Goal: Information Seeking & Learning: Learn about a topic

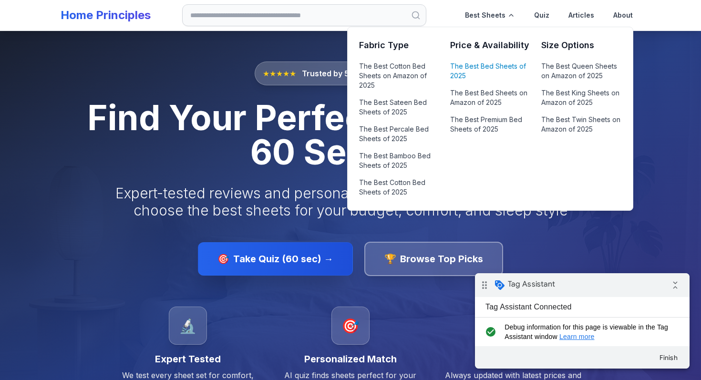
click at [491, 66] on link "The Best Bed Sheets of 2025" at bounding box center [490, 71] width 80 height 23
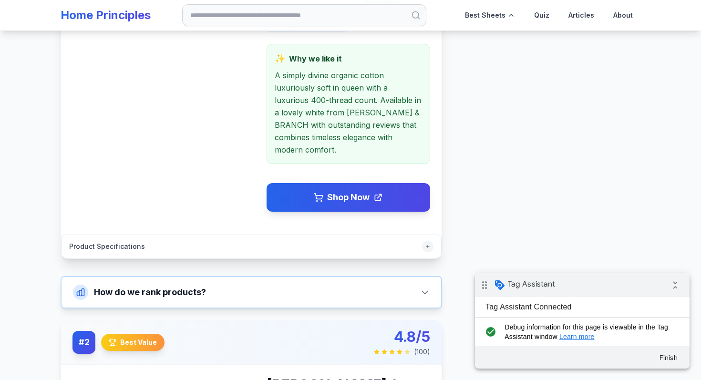
scroll to position [476, 0]
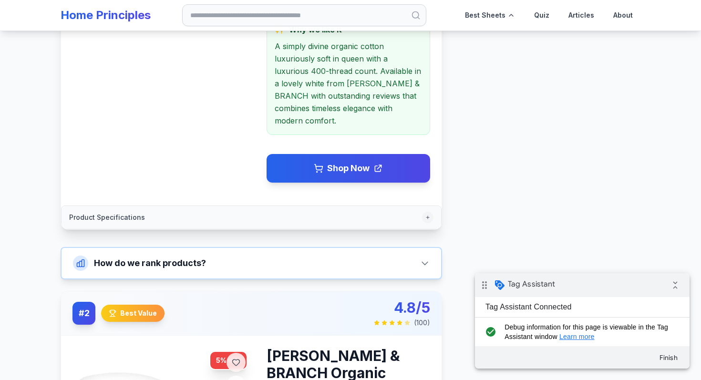
click at [324, 208] on button "Product Specifications" at bounding box center [252, 217] width 380 height 23
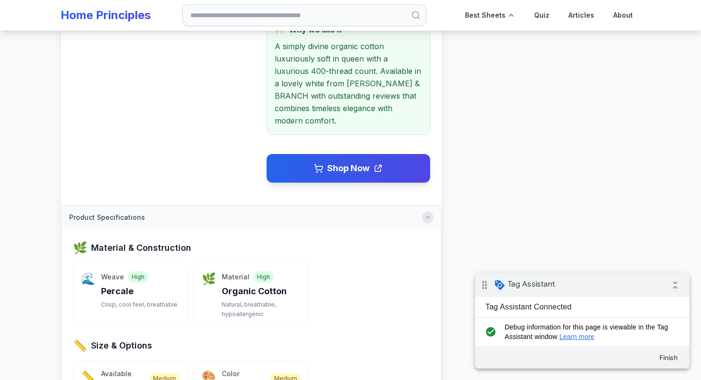
click at [426, 215] on icon "button" at bounding box center [428, 218] width 6 height 6
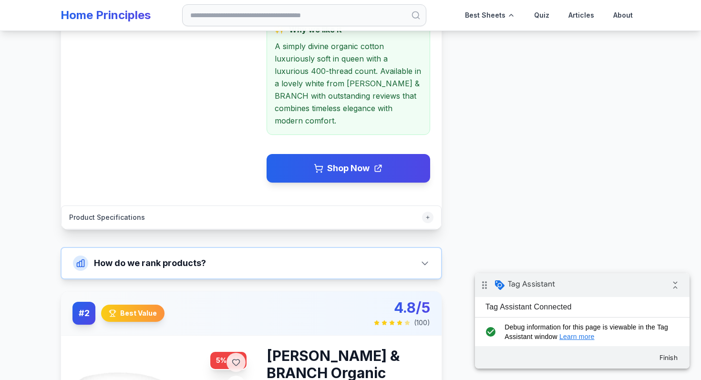
click at [379, 98] on p "A simply divine organic cotton luxuriously soft in queen with a luxurious 400-t…" at bounding box center [348, 83] width 147 height 87
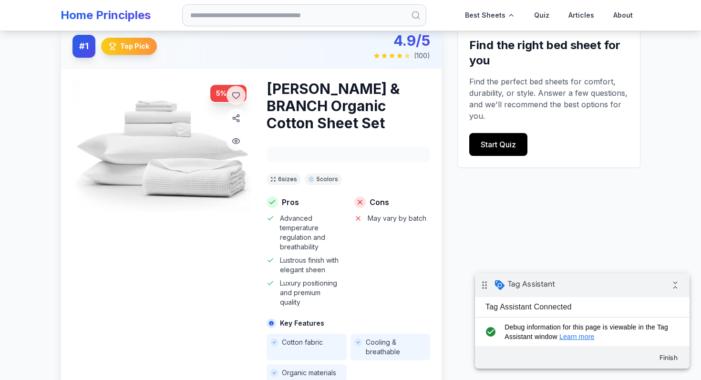
scroll to position [0, 0]
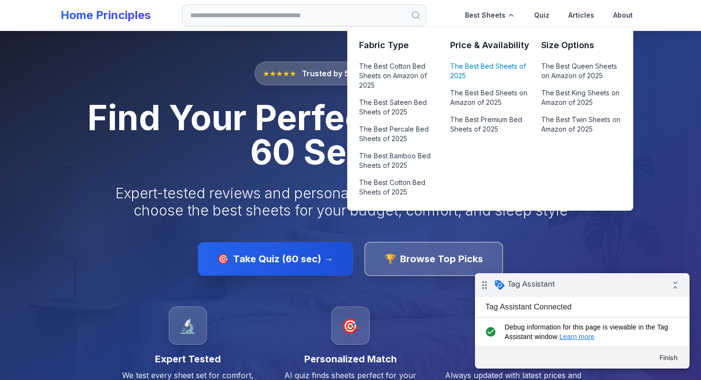
click at [487, 70] on link "The Best Bed Sheets of 2025" at bounding box center [490, 71] width 80 height 23
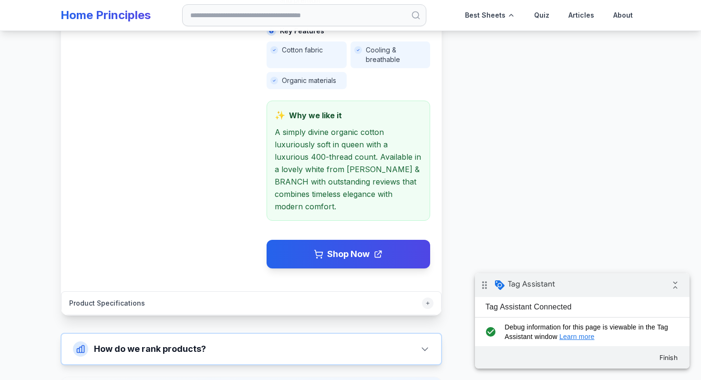
scroll to position [395, 0]
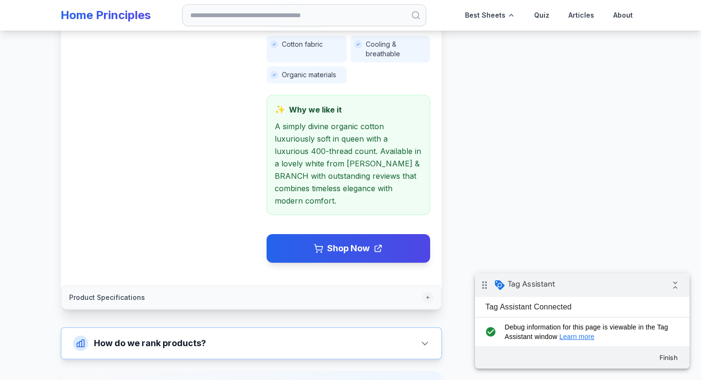
click at [270, 287] on button "Product Specifications" at bounding box center [252, 297] width 380 height 23
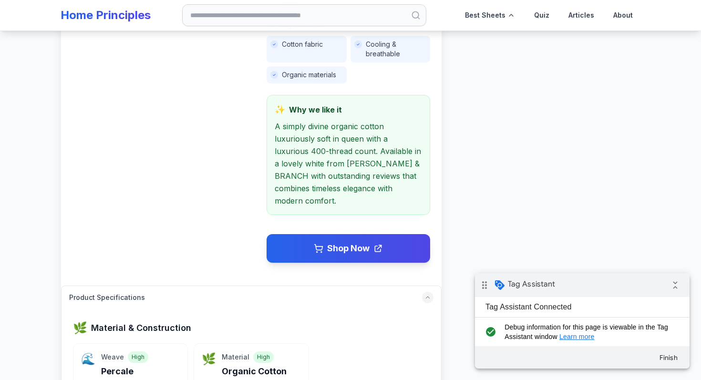
click at [245, 146] on div "5 % OFF" at bounding box center [162, 22] width 179 height 481
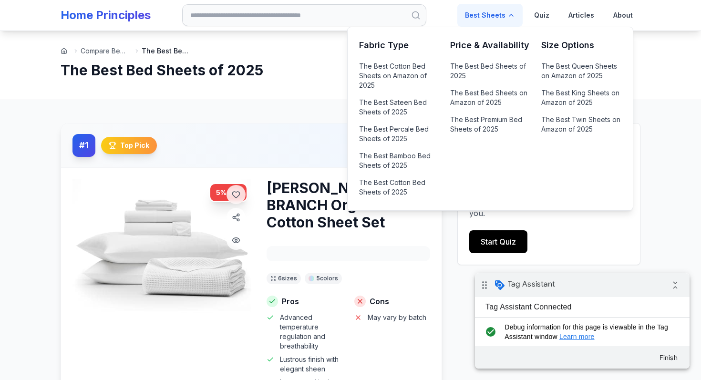
click at [485, 15] on div "Best Sheets" at bounding box center [489, 15] width 65 height 23
click at [483, 63] on link "The Best Bed Sheets of 2025" at bounding box center [490, 71] width 80 height 23
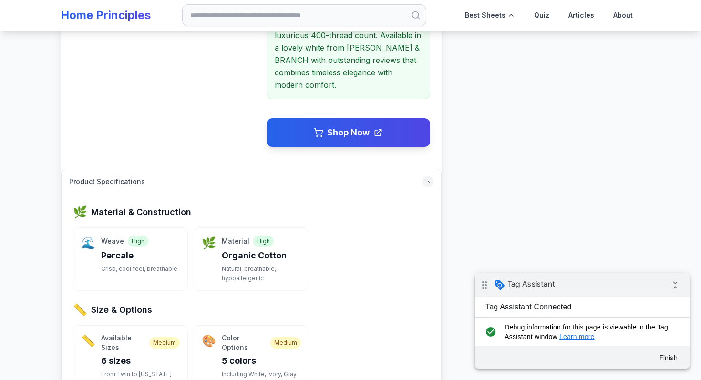
scroll to position [486, 0]
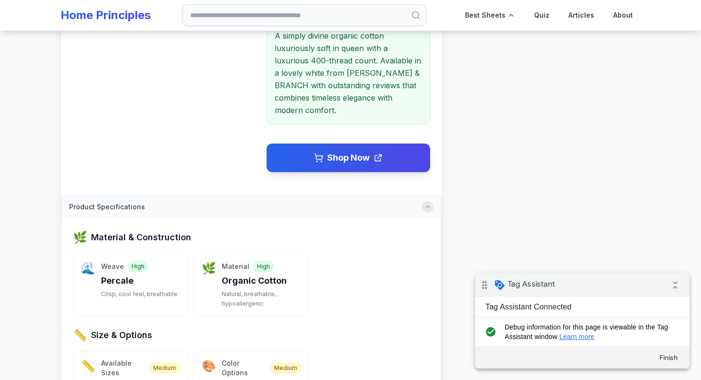
click at [426, 206] on icon "button" at bounding box center [427, 207] width 3 height 2
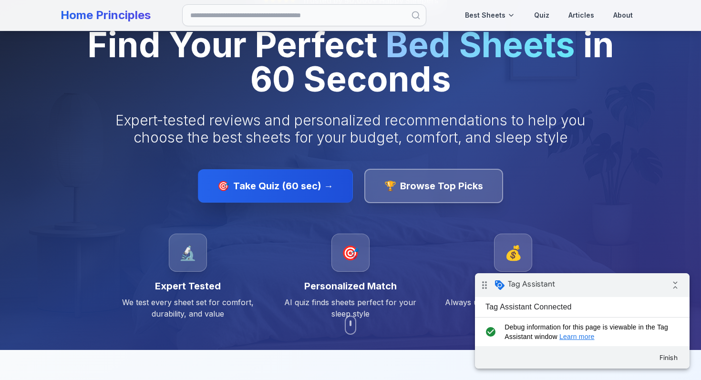
scroll to position [185, 0]
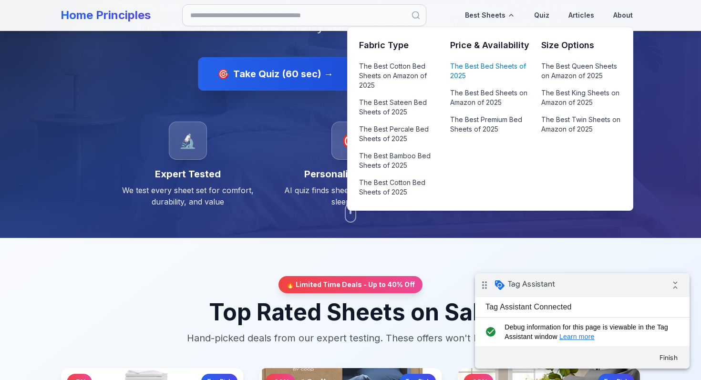
click at [467, 73] on link "The Best Bed Sheets of 2025" at bounding box center [490, 71] width 80 height 23
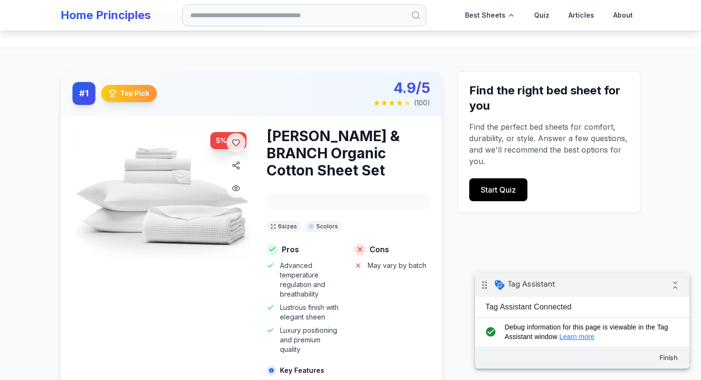
scroll to position [73, 0]
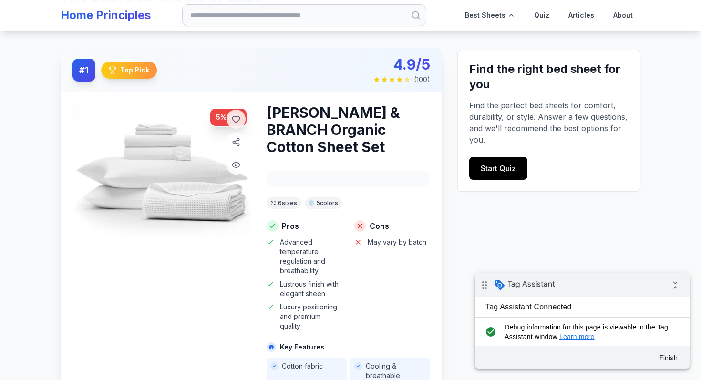
click at [336, 171] on div at bounding box center [349, 178] width 164 height 15
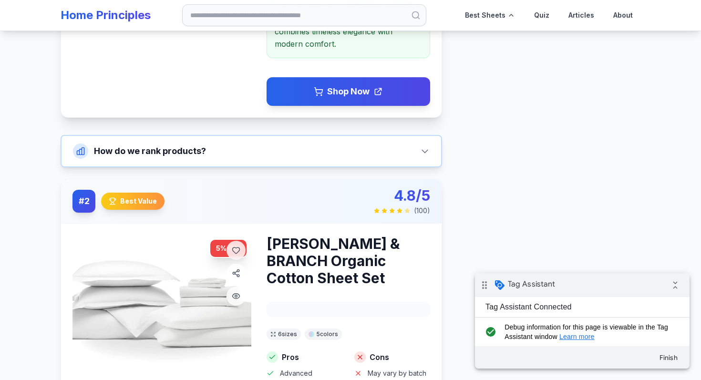
scroll to position [555, 0]
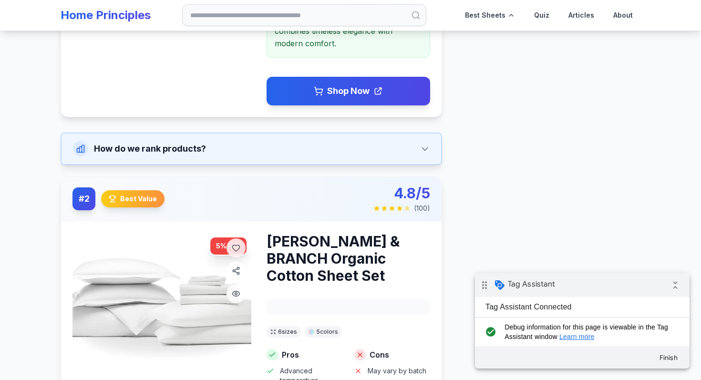
click at [297, 134] on button "How do we rank products?" at bounding box center [252, 149] width 380 height 31
